Goal: Transaction & Acquisition: Purchase product/service

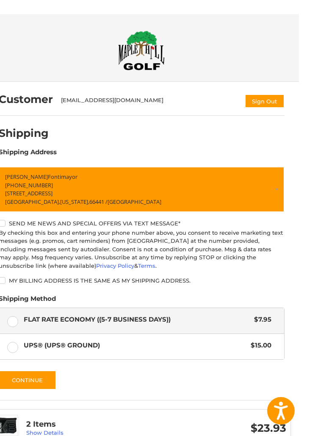
scroll to position [1, 0]
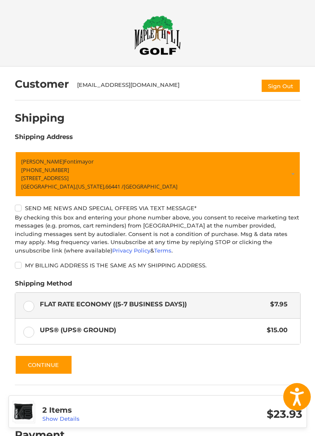
click at [213, 349] on form "Wilson Fontimayor +1 17852091178 1610 Bel Air Dr Junction City, Kansas, 66441 /…" at bounding box center [158, 262] width 286 height 223
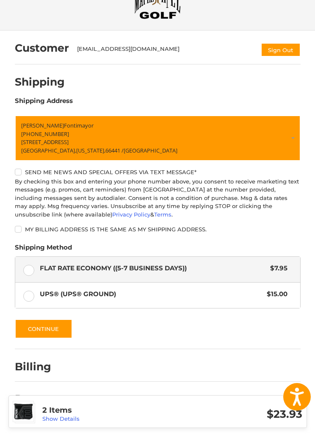
scroll to position [0, 0]
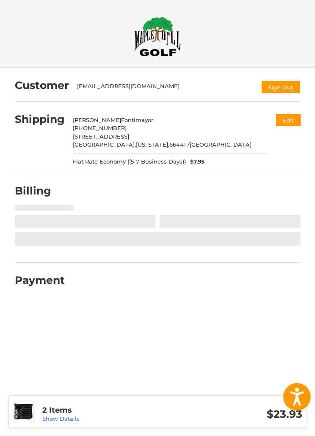
select select "**"
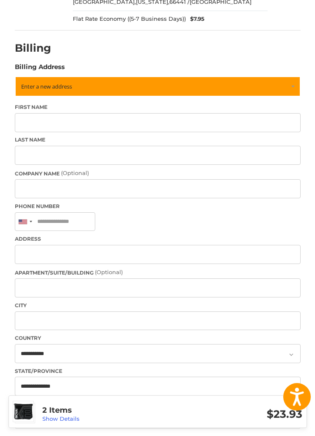
scroll to position [142, 0]
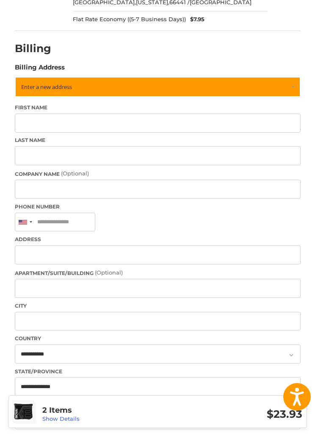
click at [237, 86] on link "Enter a new address" at bounding box center [158, 87] width 286 height 20
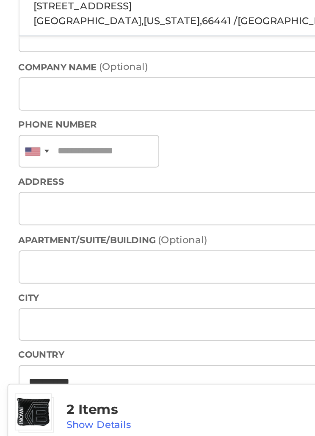
scroll to position [102, 0]
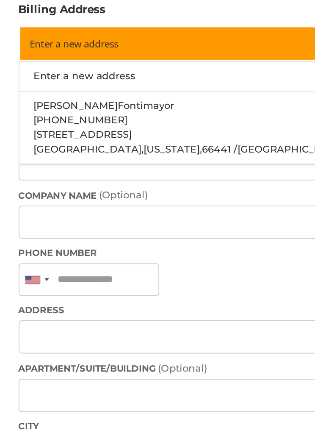
click at [38, 184] on span "[GEOGRAPHIC_DATA]," at bounding box center [54, 187] width 63 height 7
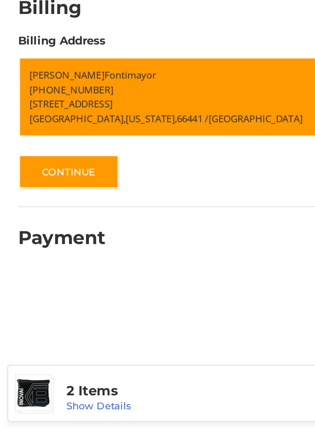
click at [34, 275] on button "Continue" at bounding box center [44, 284] width 58 height 19
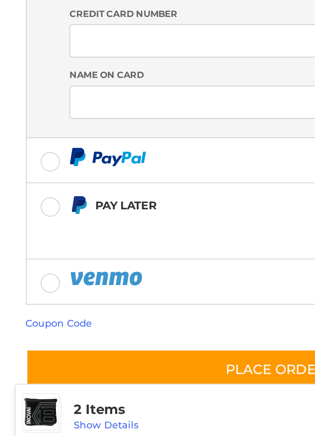
scroll to position [130, 0]
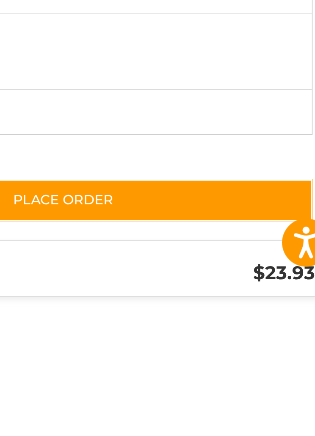
click at [133, 360] on button "Place Order" at bounding box center [158, 372] width 286 height 24
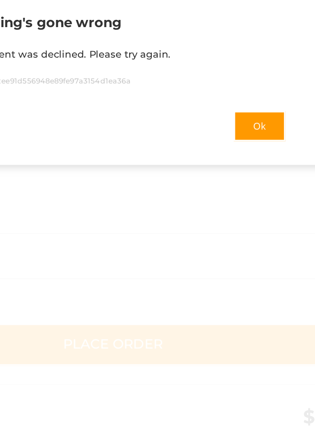
click at [227, 239] on button "Ok" at bounding box center [242, 247] width 30 height 17
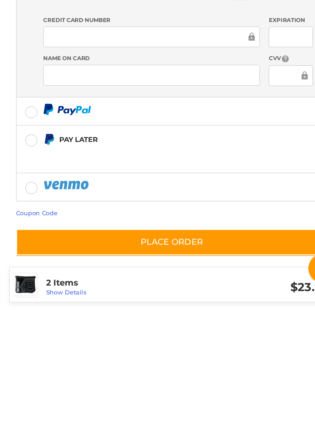
click at [230, 360] on button "Place Order" at bounding box center [158, 372] width 286 height 24
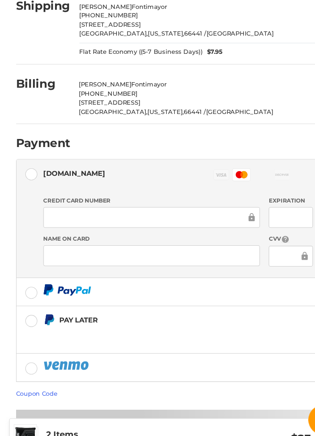
scroll to position [100, 0]
